Goal: Information Seeking & Learning: Learn about a topic

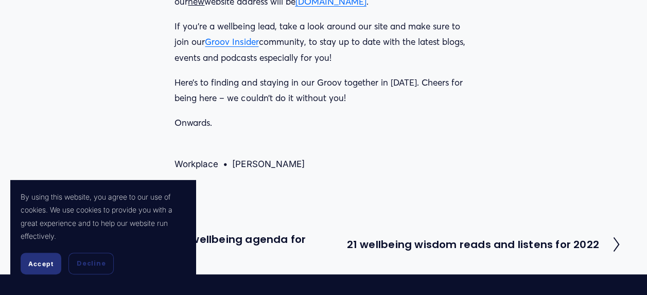
scroll to position [2111, 0]
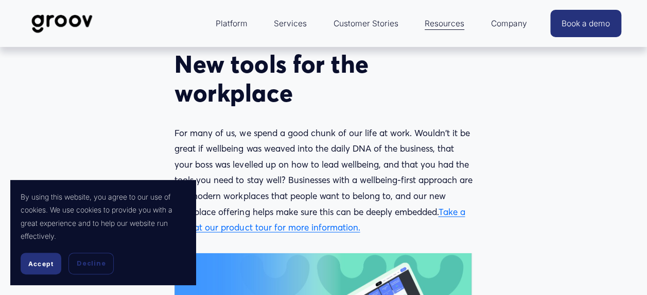
drag, startPoint x: 475, startPoint y: 99, endPoint x: 472, endPoint y: 64, distance: 35.2
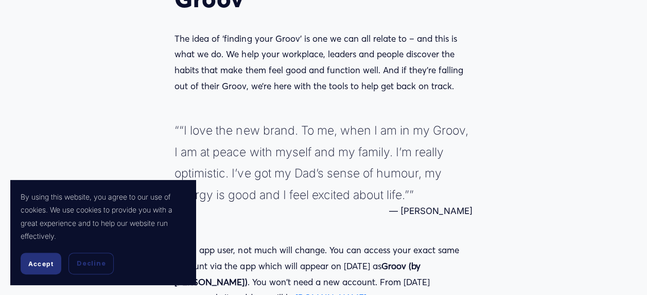
drag, startPoint x: 535, startPoint y: 182, endPoint x: 540, endPoint y: 280, distance: 97.9
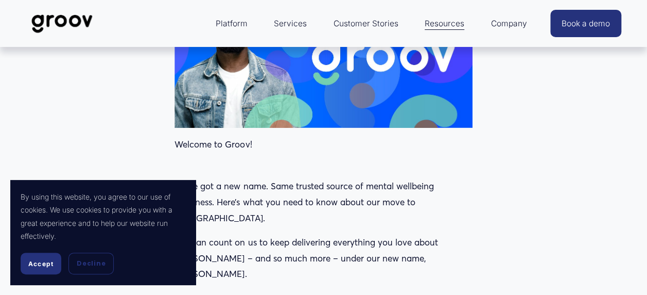
scroll to position [0, 0]
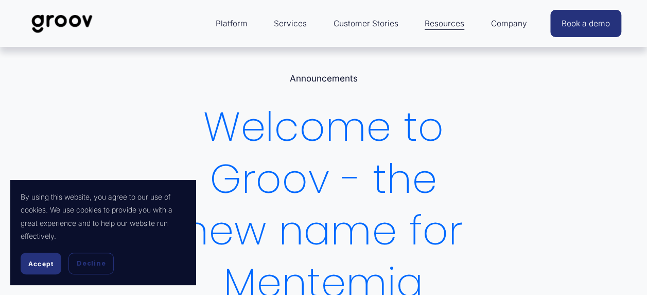
drag, startPoint x: 493, startPoint y: 169, endPoint x: 417, endPoint y: -54, distance: 235.3
click at [229, 29] on span "Platform" at bounding box center [232, 23] width 32 height 14
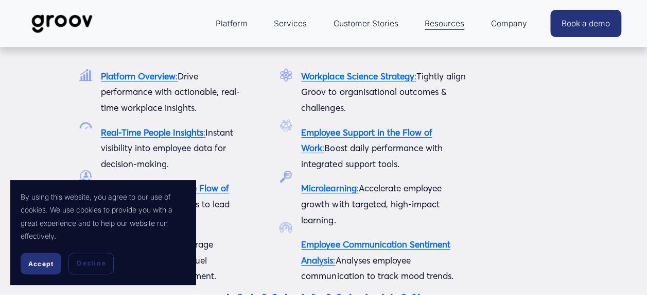
click at [166, 72] on strong "Platform Overview" at bounding box center [138, 76] width 75 height 11
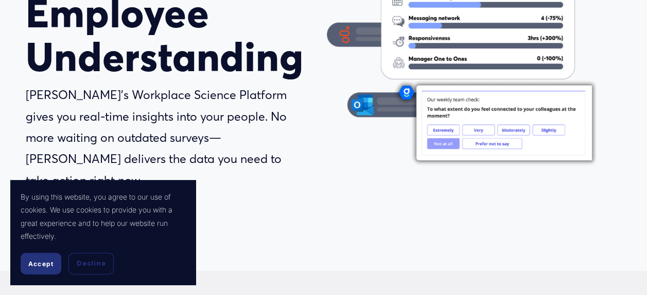
scroll to position [206, 0]
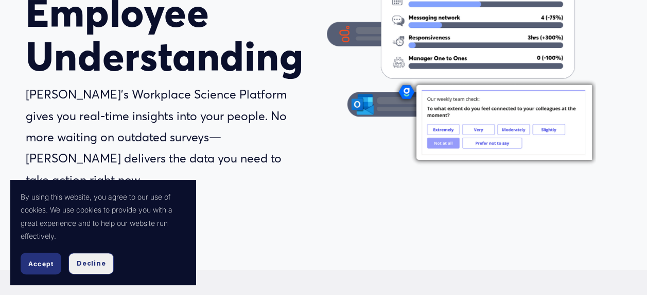
click at [103, 259] on button "Decline" at bounding box center [90, 263] width 45 height 22
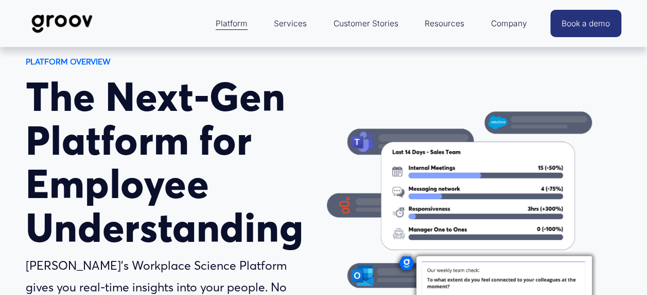
scroll to position [0, 0]
